Goal: Find specific page/section: Find specific page/section

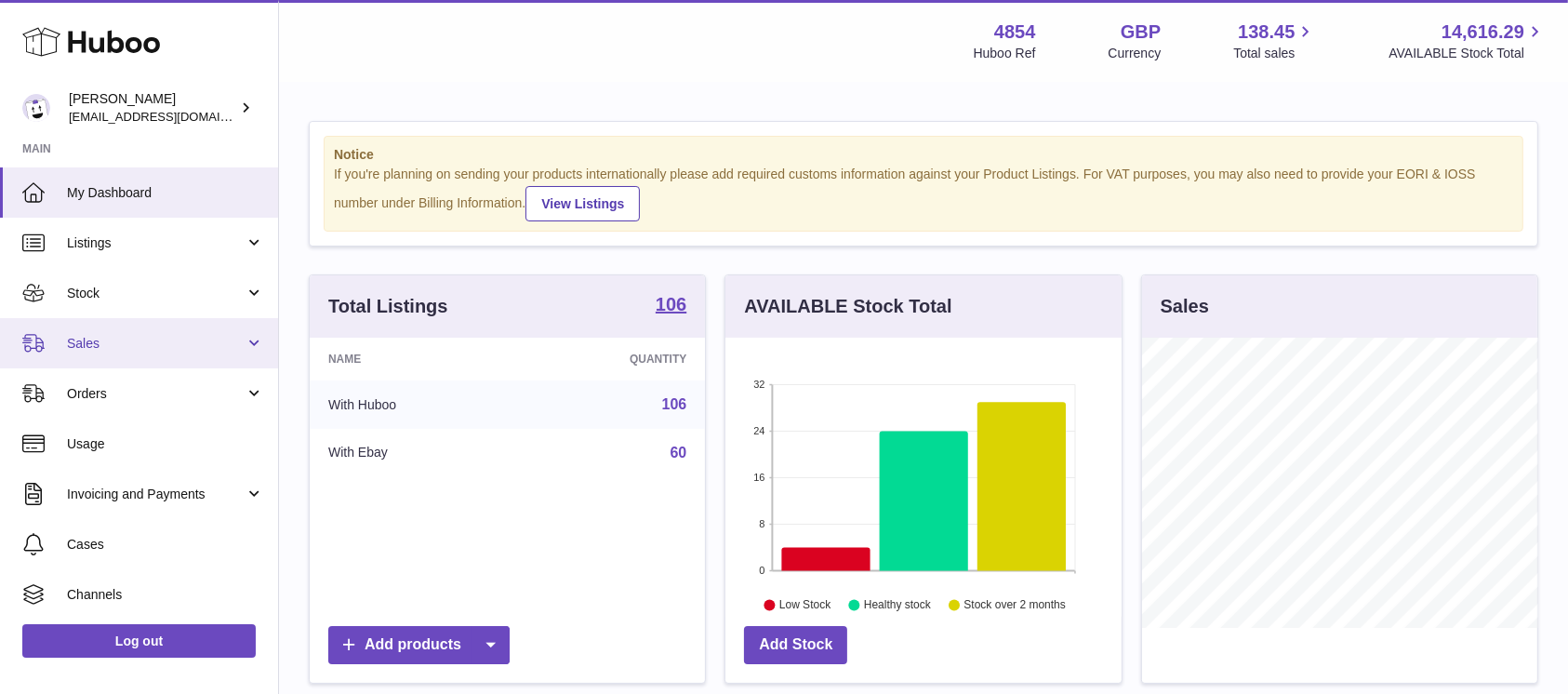
click at [177, 331] on link "Sales" at bounding box center [139, 343] width 278 height 50
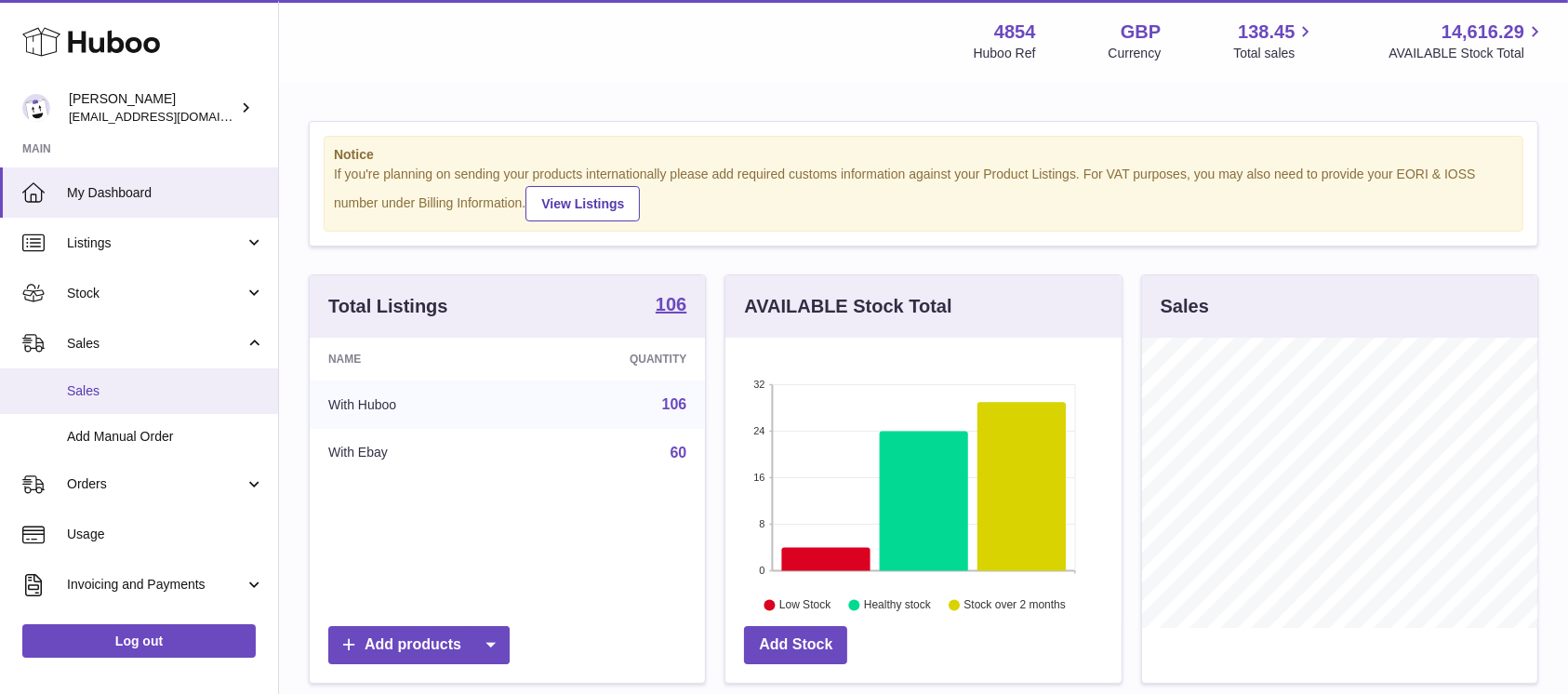
click at [172, 379] on link "Sales" at bounding box center [139, 390] width 278 height 45
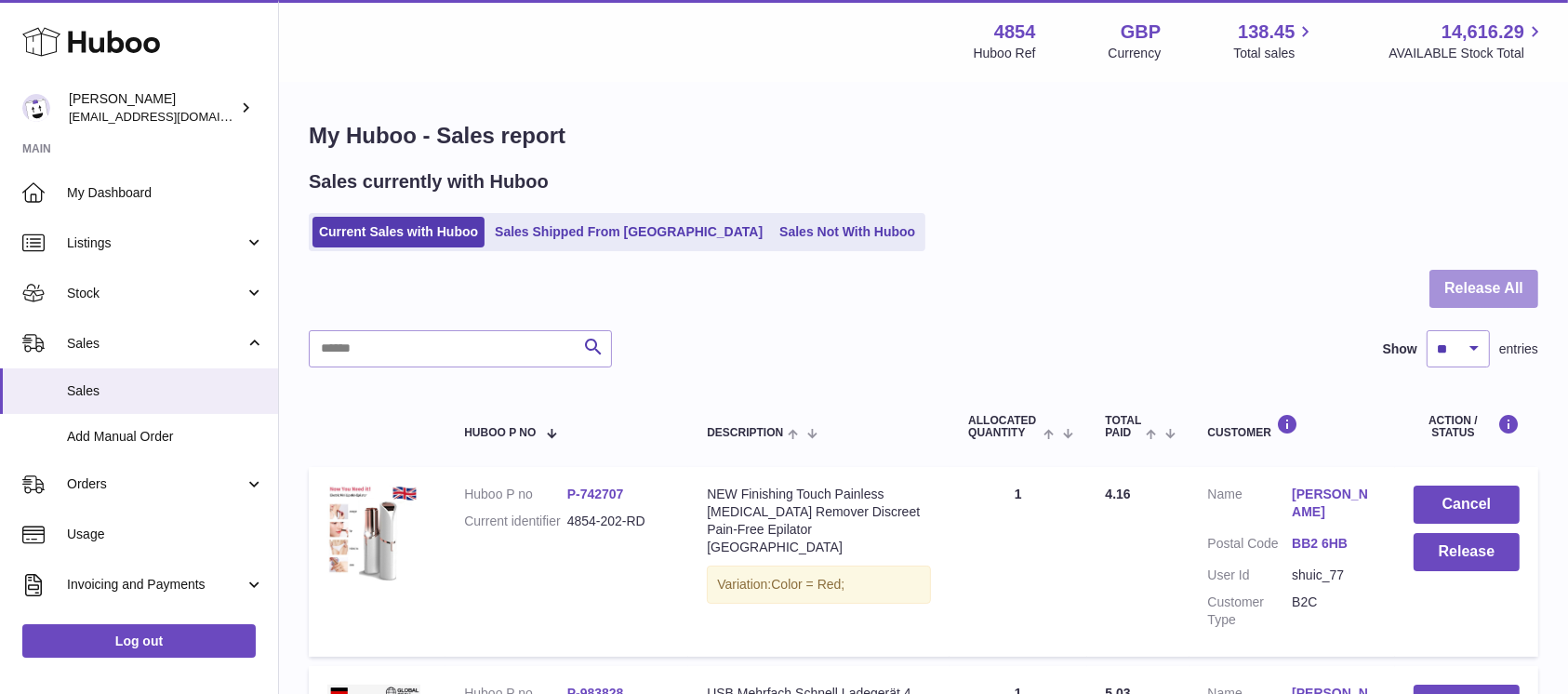
click at [1475, 296] on button "Release All" at bounding box center [1484, 288] width 108 height 38
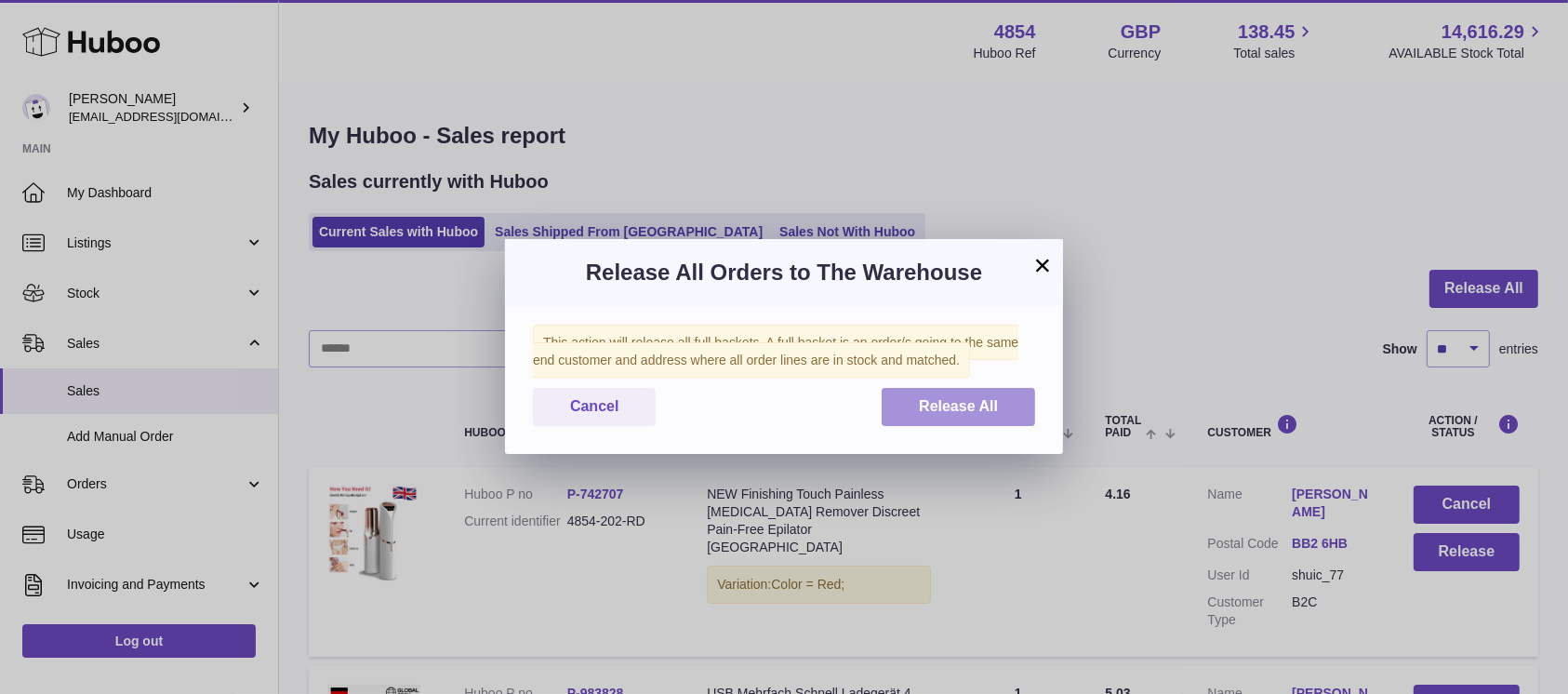
click at [967, 399] on span "Release All" at bounding box center [959, 406] width 79 height 16
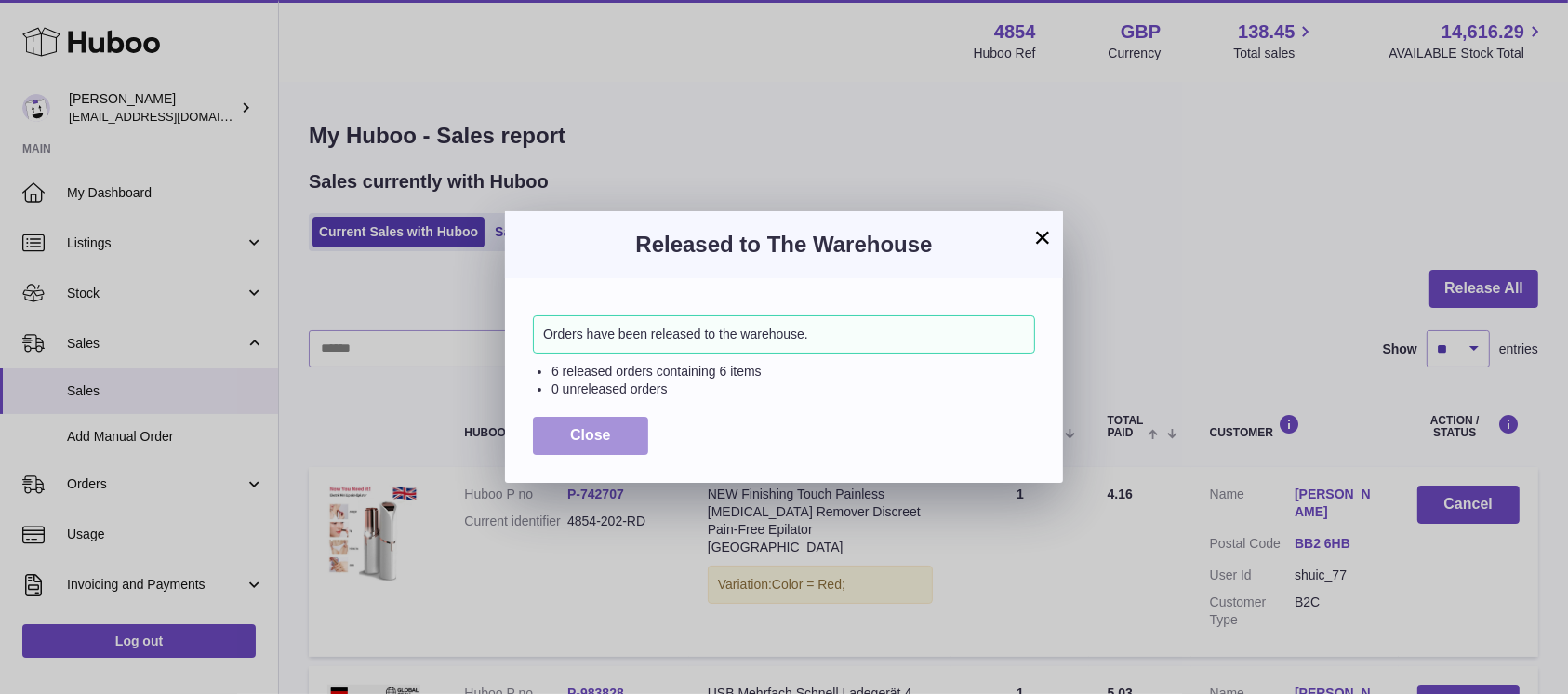
click at [582, 445] on button "Close" at bounding box center [590, 436] width 115 height 38
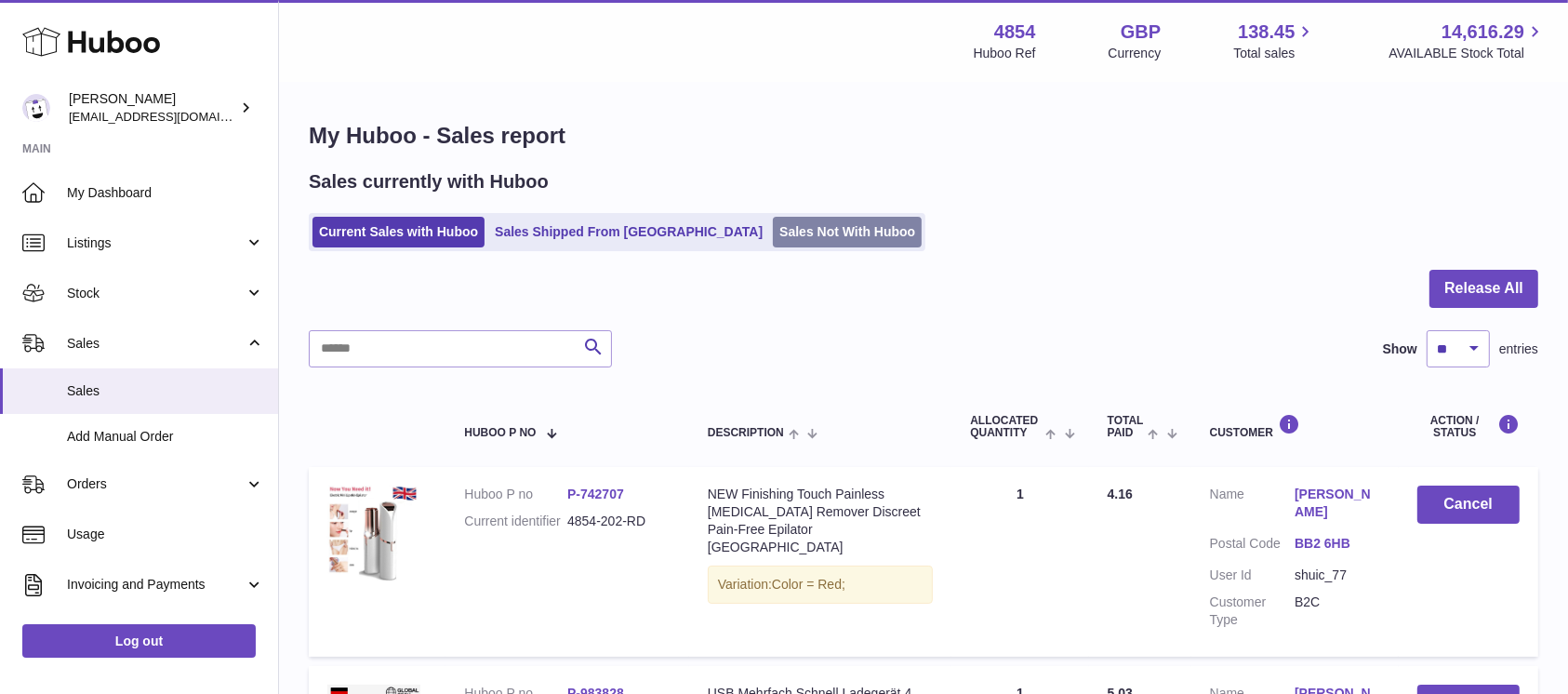
click at [773, 229] on link "Sales Not With Huboo" at bounding box center [847, 232] width 149 height 31
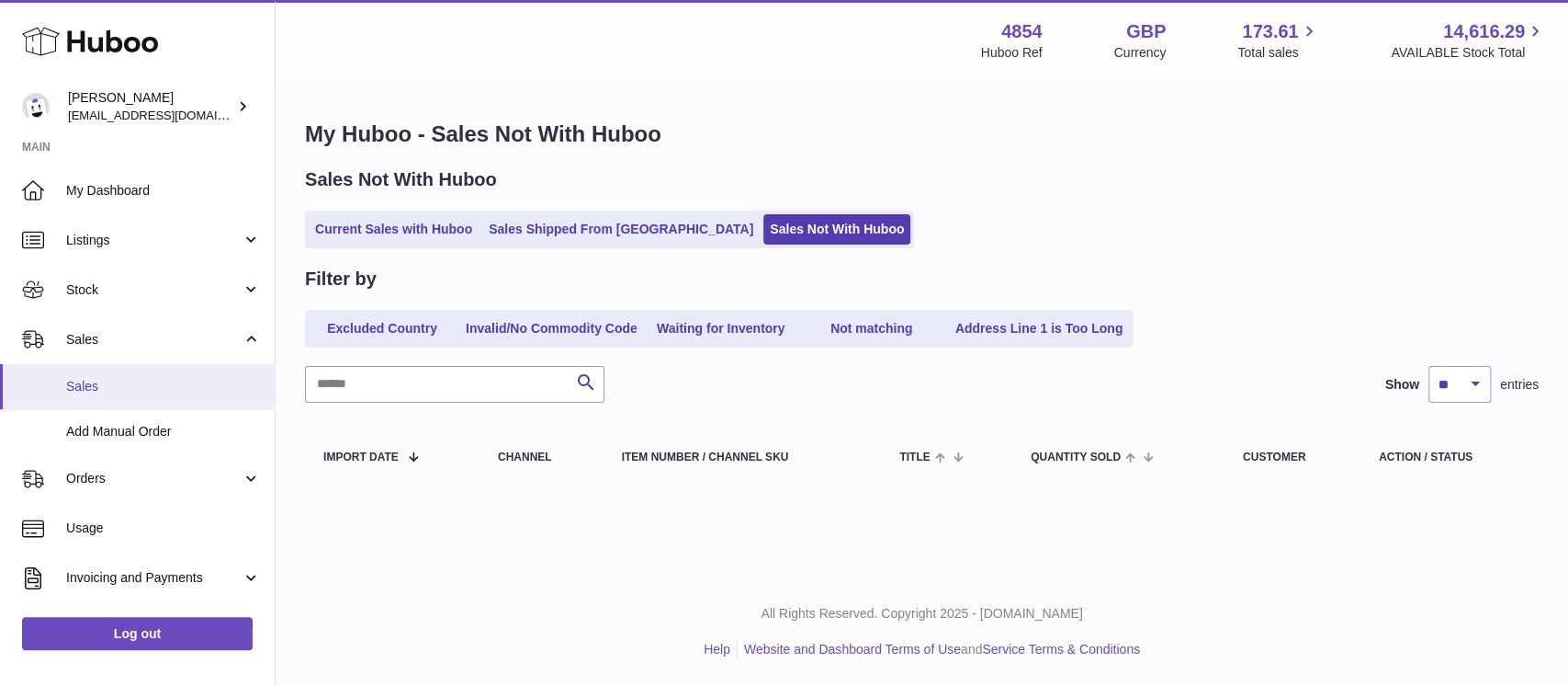
drag, startPoint x: 195, startPoint y: 396, endPoint x: 195, endPoint y: 383, distance: 13.0
click at [195, 396] on link "Sales" at bounding box center [137, 386] width 275 height 45
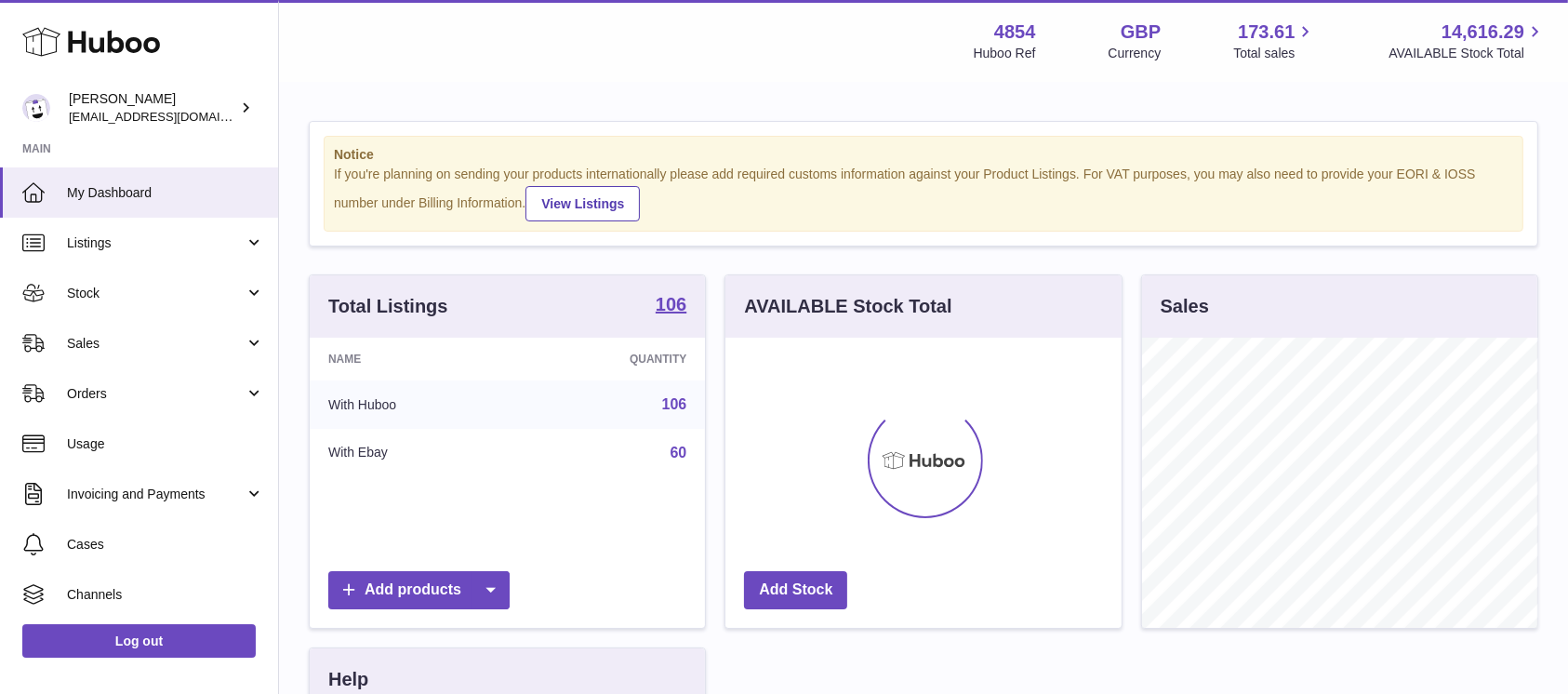
scroll to position [290, 395]
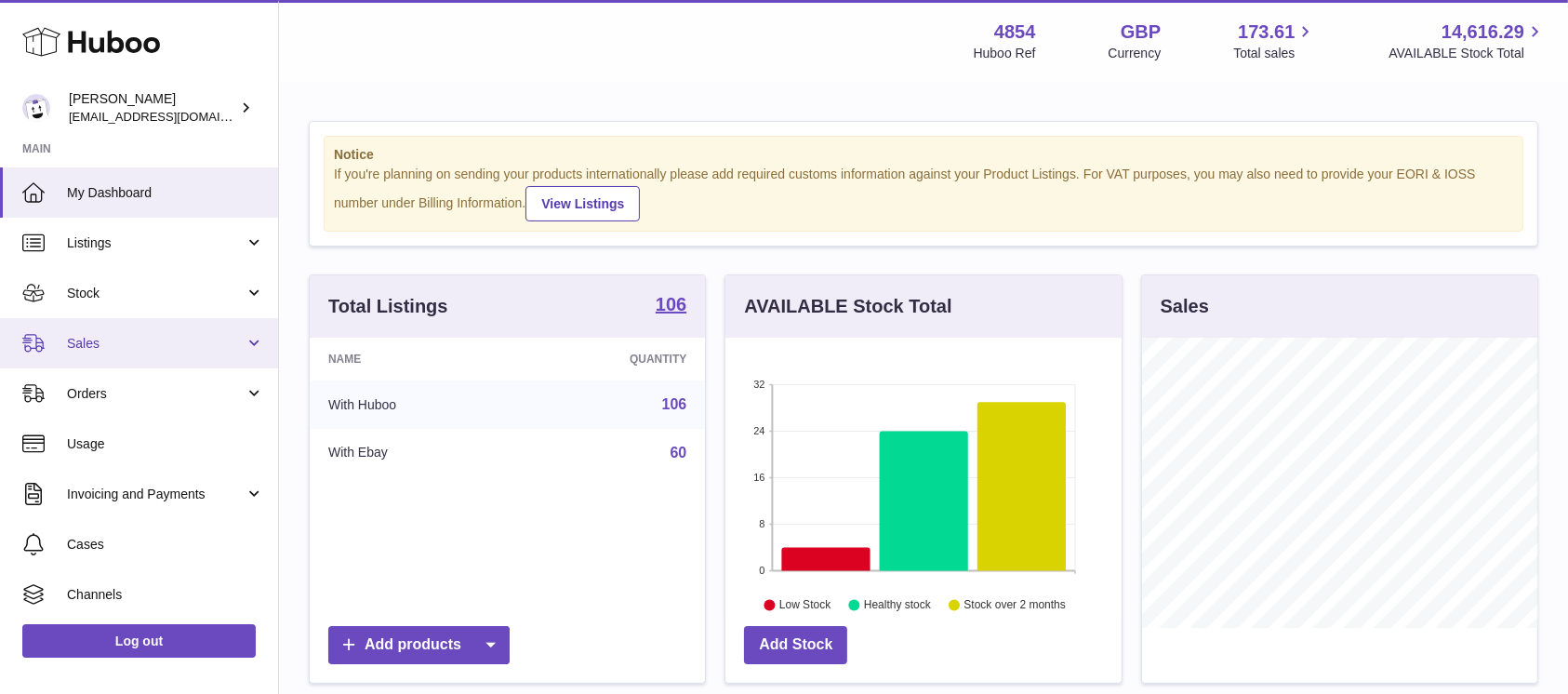
click at [139, 355] on link "Sales" at bounding box center [139, 343] width 278 height 50
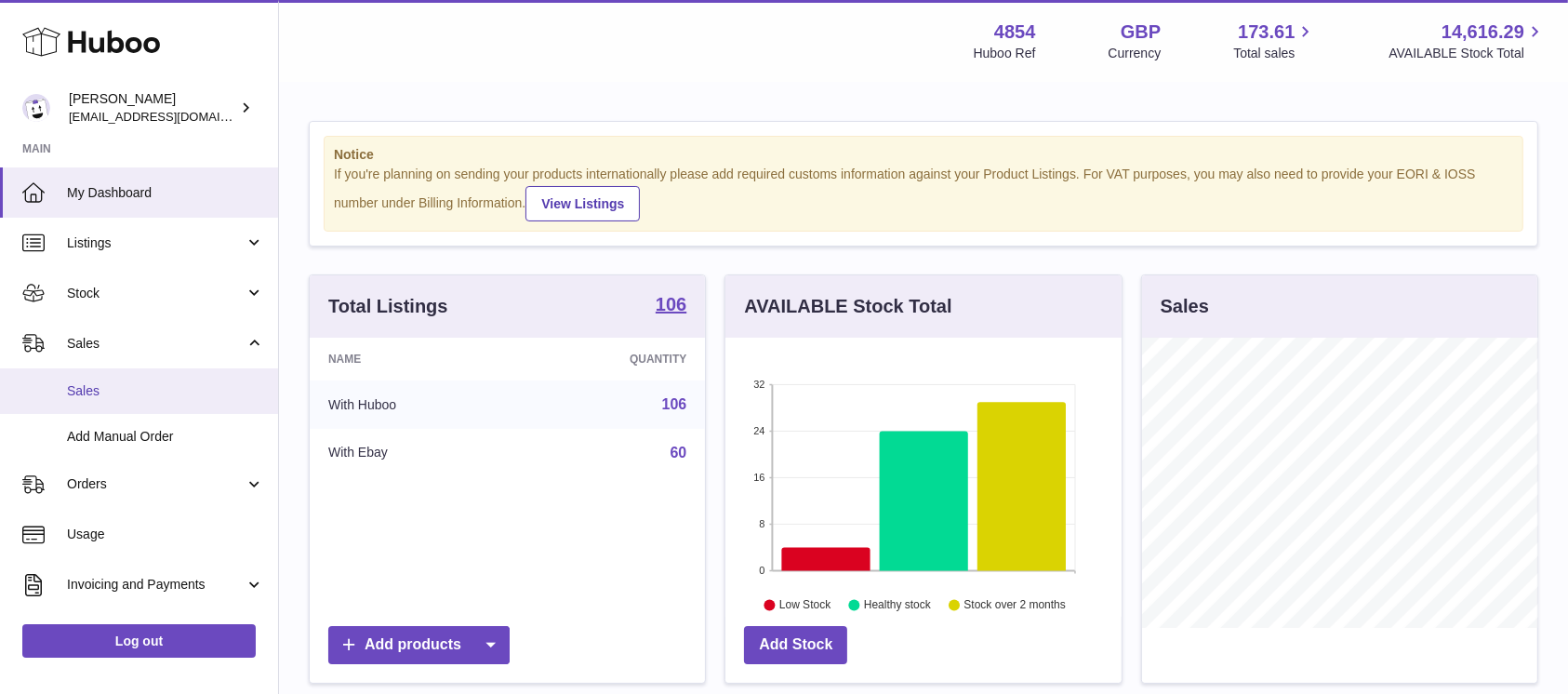
click at [131, 380] on link "Sales" at bounding box center [139, 390] width 278 height 45
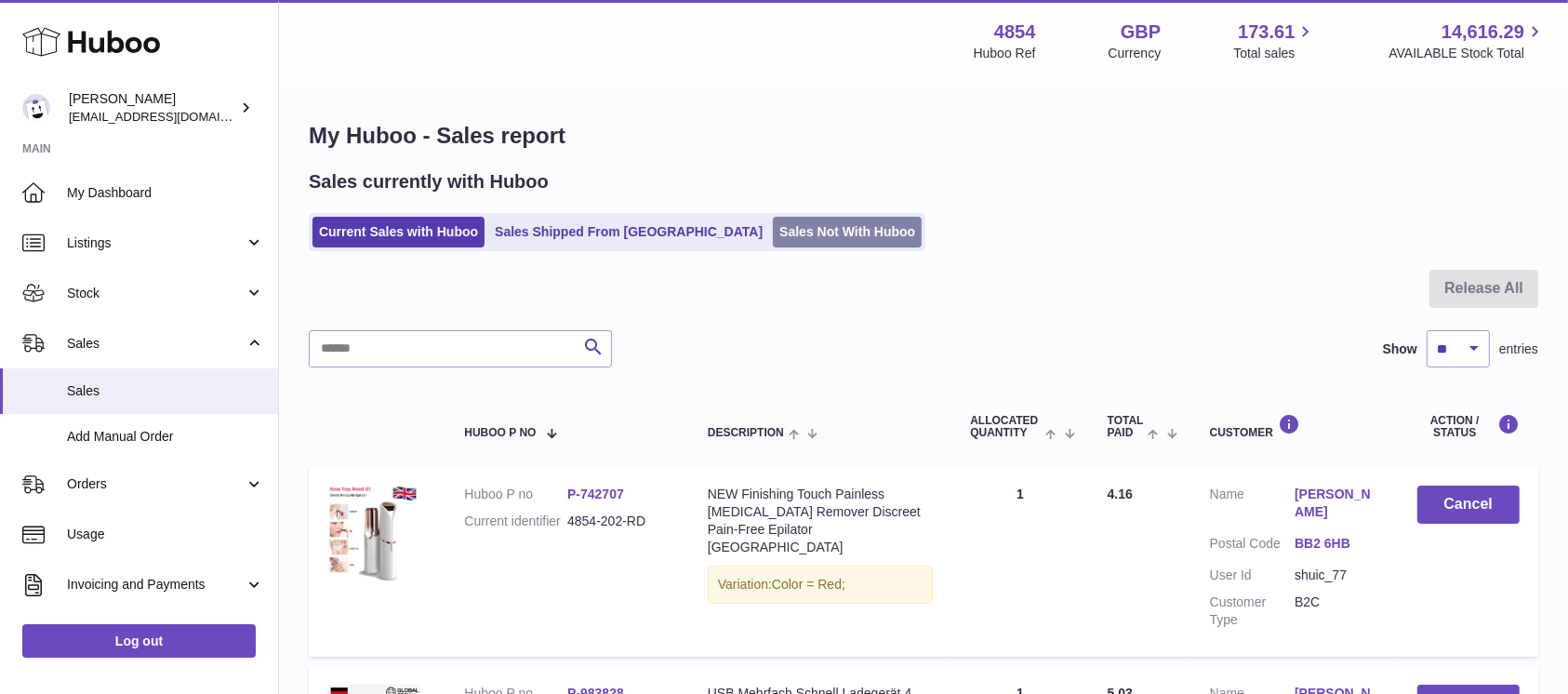
click at [773, 230] on link "Sales Not With Huboo" at bounding box center [847, 232] width 149 height 31
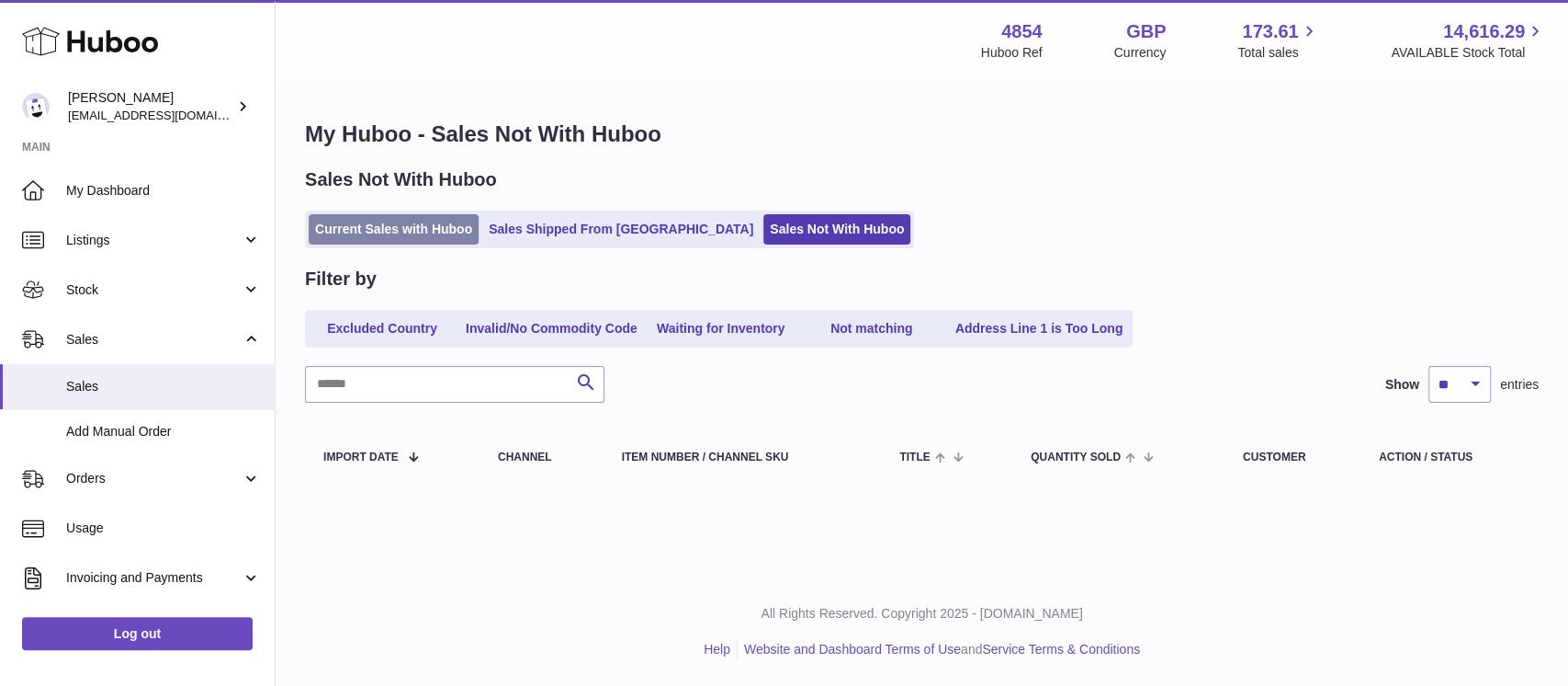
click at [418, 224] on link "Current Sales with Huboo" at bounding box center [393, 229] width 169 height 30
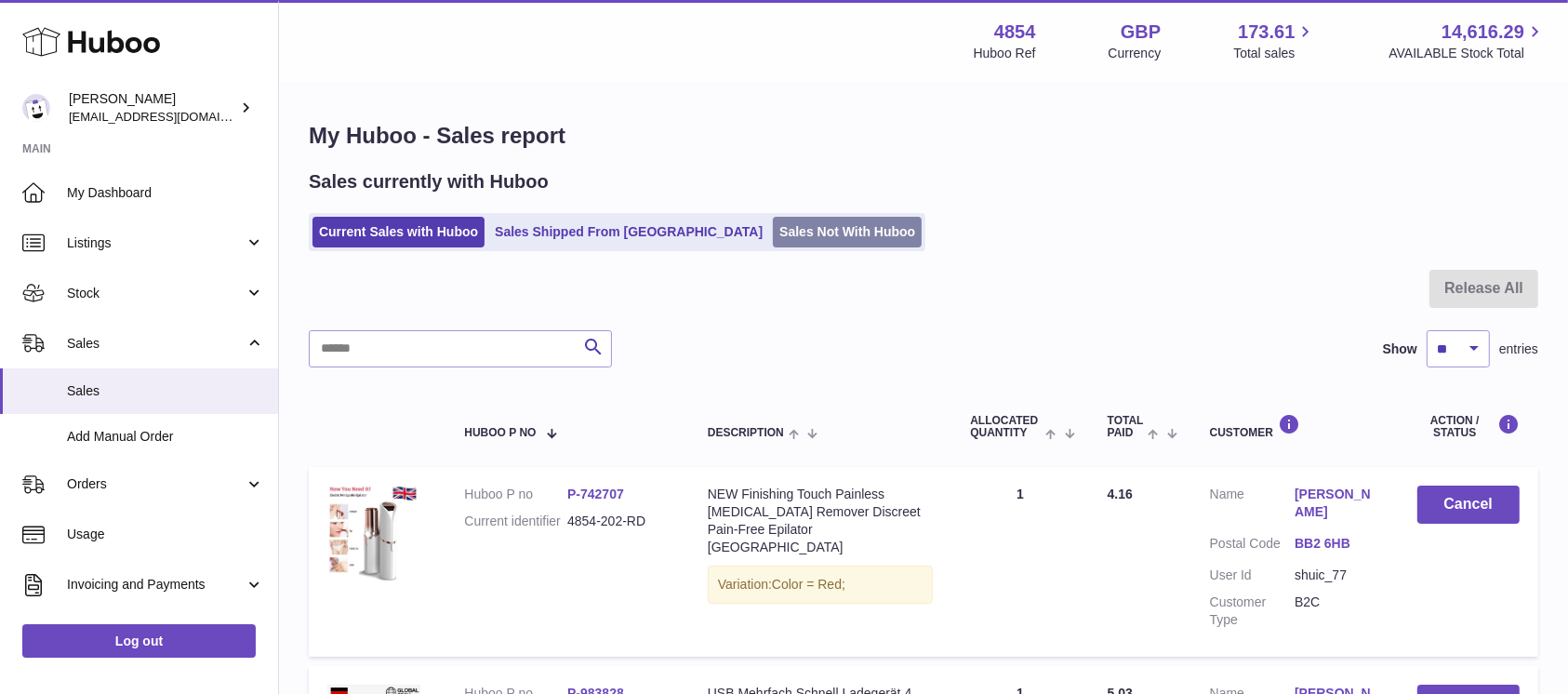
click at [773, 231] on link "Sales Not With Huboo" at bounding box center [847, 232] width 149 height 31
